Goal: Transaction & Acquisition: Purchase product/service

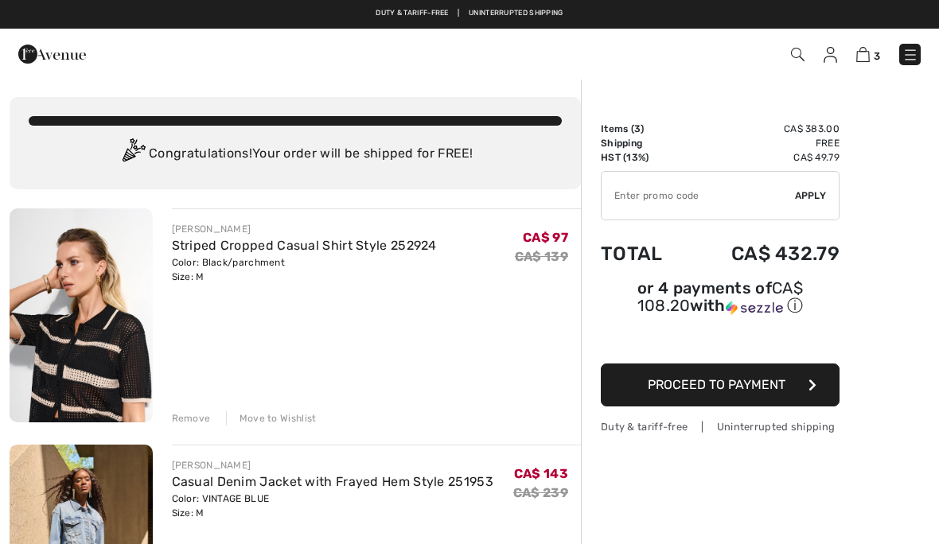
click at [642, 196] on input "TEXT" at bounding box center [697, 196] width 193 height 48
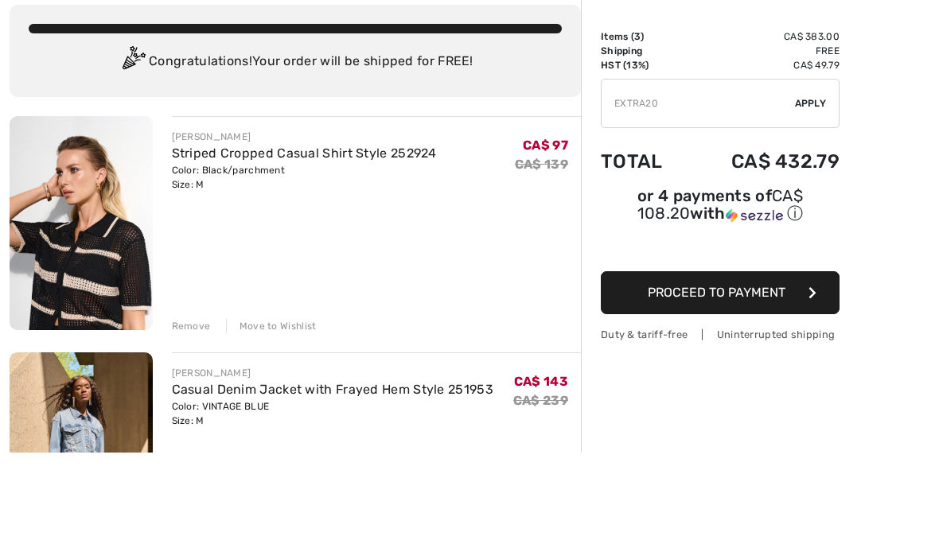
type input "EXTRA20"
click at [810, 189] on span "Apply" at bounding box center [811, 196] width 32 height 14
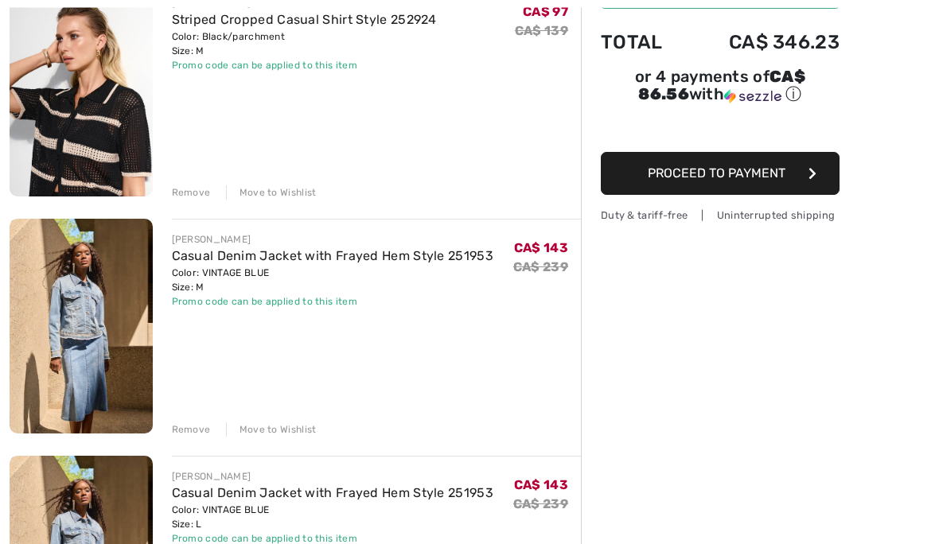
scroll to position [226, 0]
click at [904, 543] on div "Order Summary Details Items ( 3 ) CA$ 383.00 Promo code CA$ -76.60 Shipping Fre…" at bounding box center [760, 473] width 358 height 1242
click at [930, 500] on div "Order Summary Details Items ( 3 ) CA$ 383.00 Promo code CA$ -76.60 Shipping Fre…" at bounding box center [760, 473] width 358 height 1242
click at [197, 426] on div "Remove" at bounding box center [191, 429] width 39 height 14
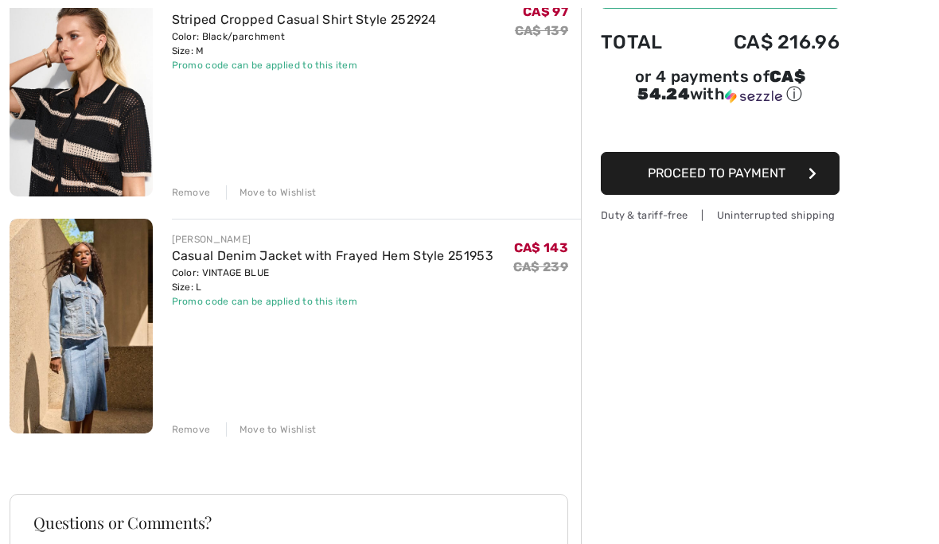
click at [198, 425] on div "Remove" at bounding box center [191, 429] width 39 height 14
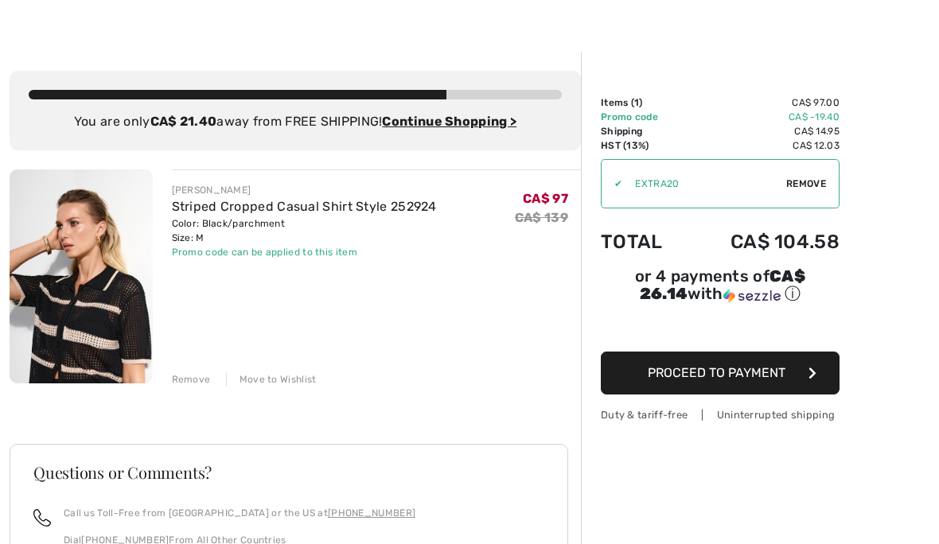
scroll to position [27, 0]
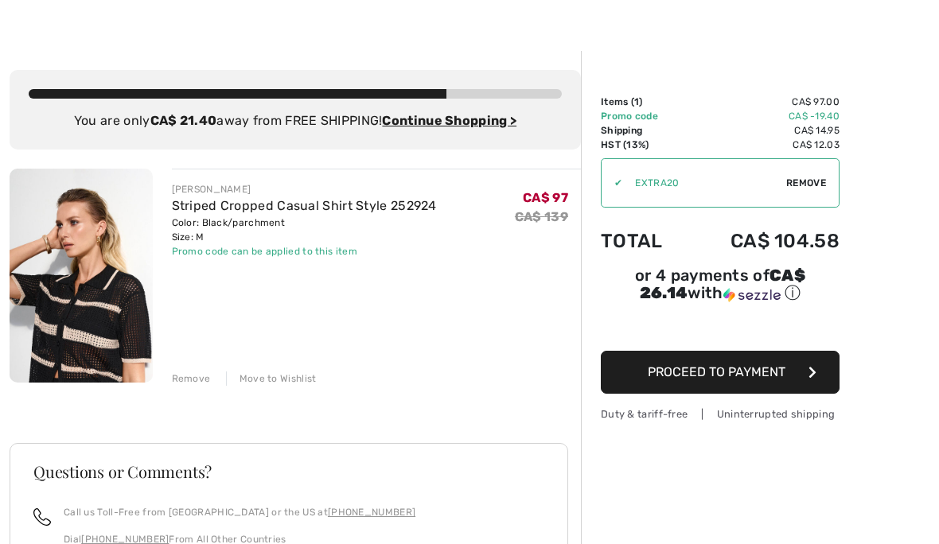
click at [811, 187] on span "Remove" at bounding box center [806, 183] width 40 height 14
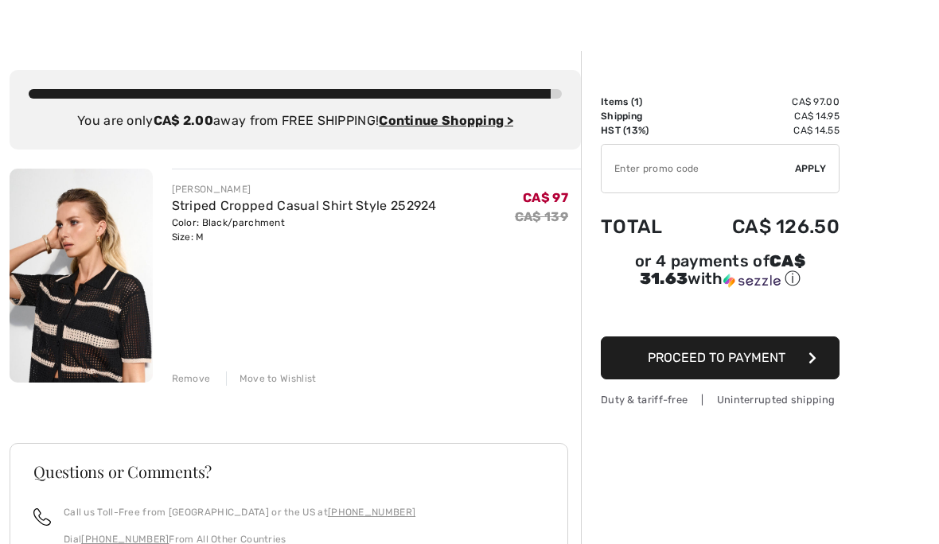
click at [639, 173] on input "TEXT" at bounding box center [697, 169] width 193 height 48
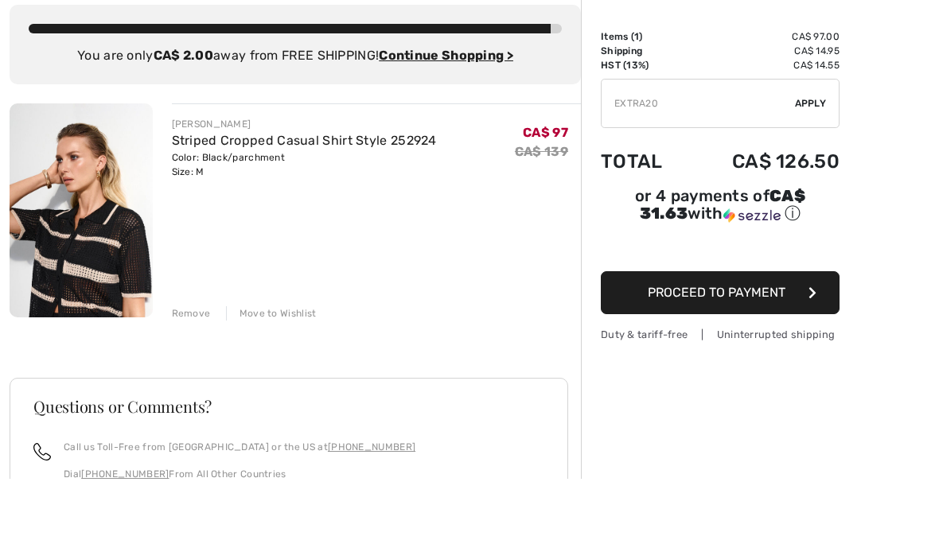
type input "EXTRA20"
click at [813, 162] on span "Apply" at bounding box center [811, 169] width 32 height 14
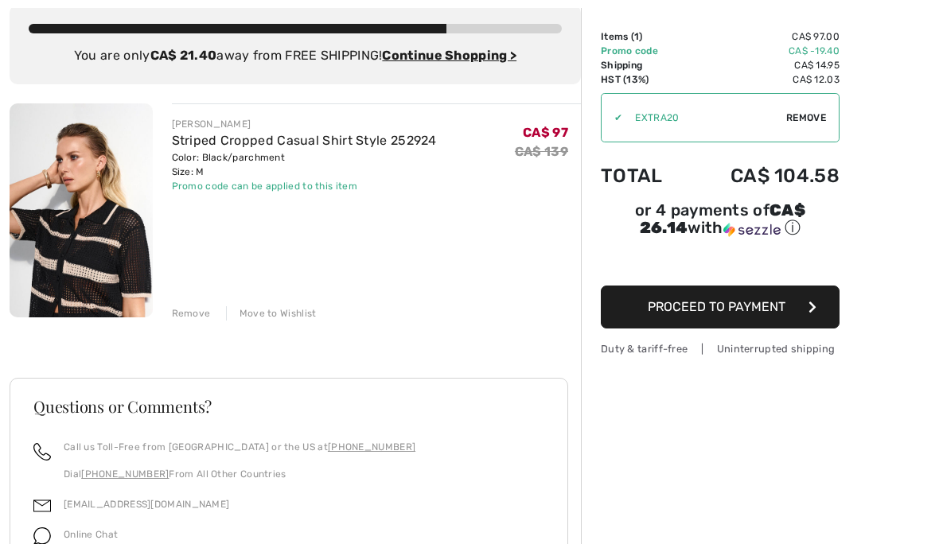
scroll to position [0, 0]
